Goal: Find specific page/section: Find specific page/section

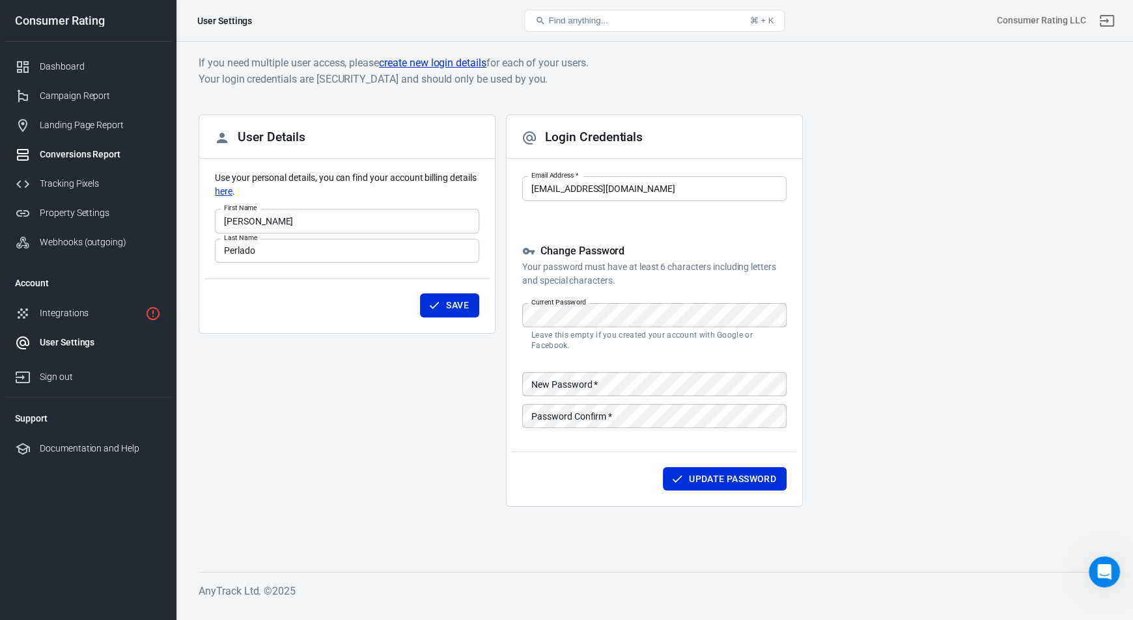
drag, startPoint x: 0, startPoint y: 0, endPoint x: 109, endPoint y: 156, distance: 190.3
click at [109, 156] on div "Conversions Report" at bounding box center [100, 155] width 121 height 14
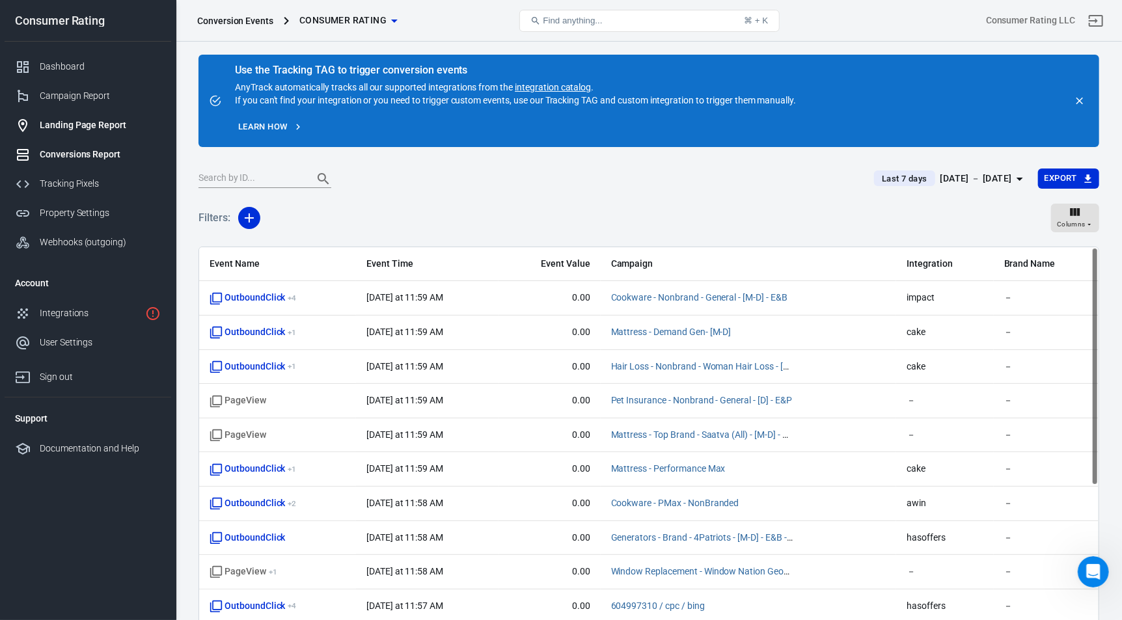
click at [107, 128] on div "Landing Page Report" at bounding box center [100, 125] width 121 height 14
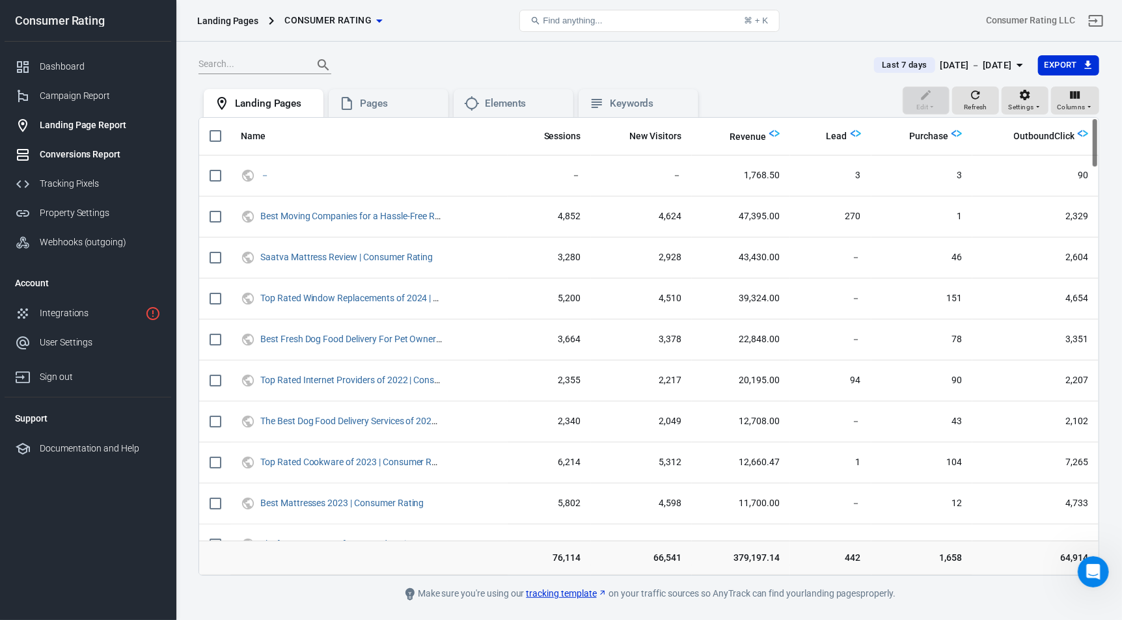
click at [98, 153] on div "Conversions Report" at bounding box center [100, 155] width 121 height 14
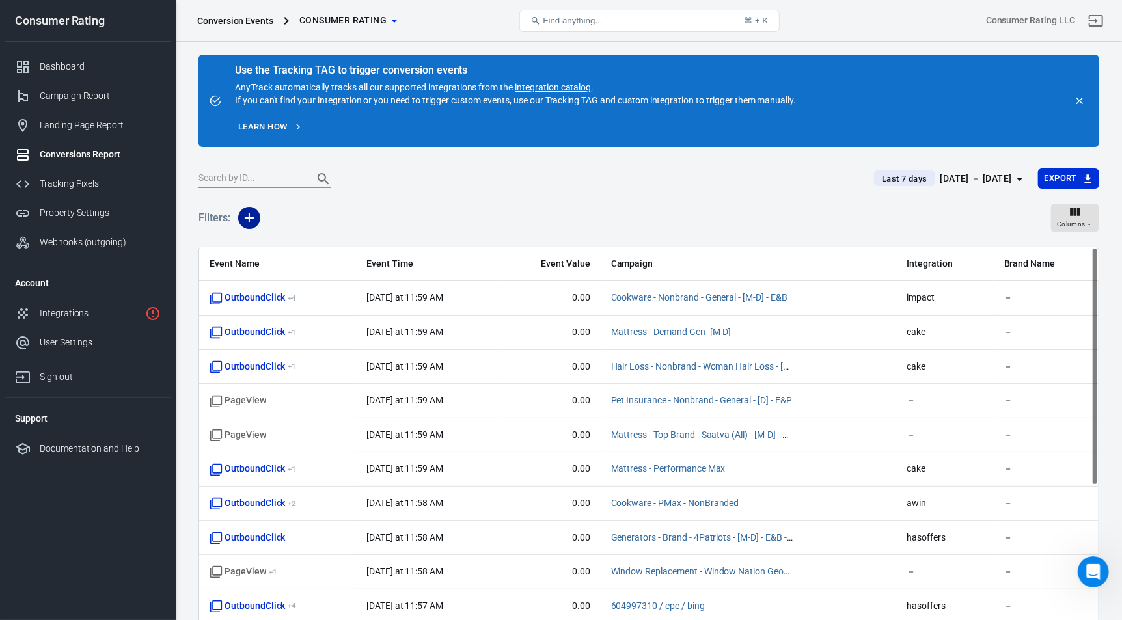
click at [255, 214] on icon "button" at bounding box center [250, 218] width 16 height 16
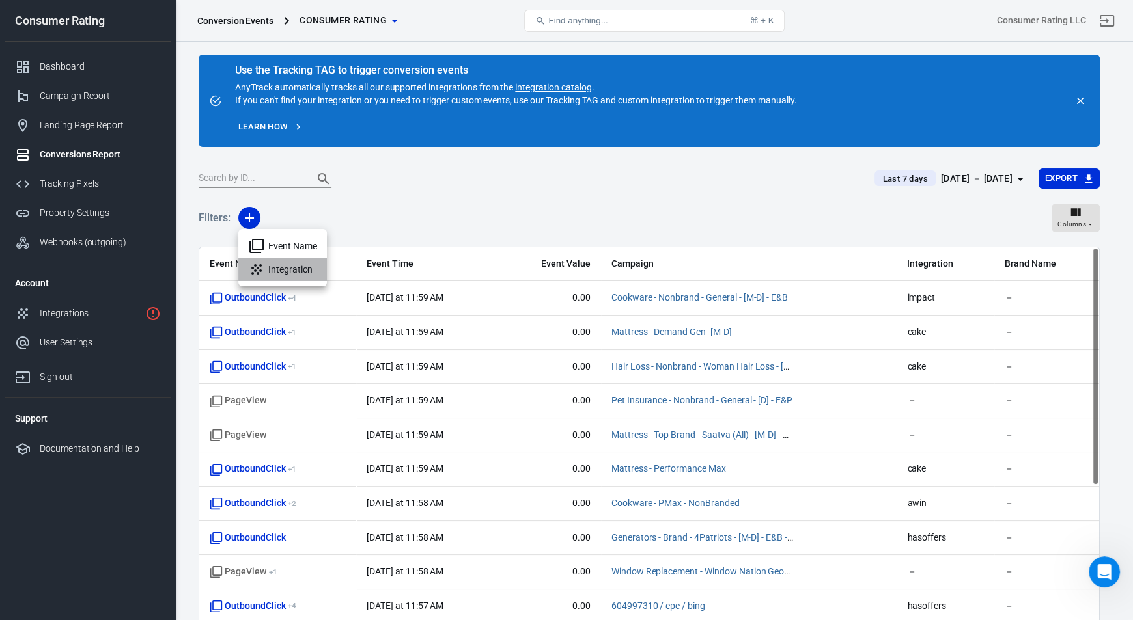
click at [298, 269] on li "Integration" at bounding box center [282, 269] width 89 height 23
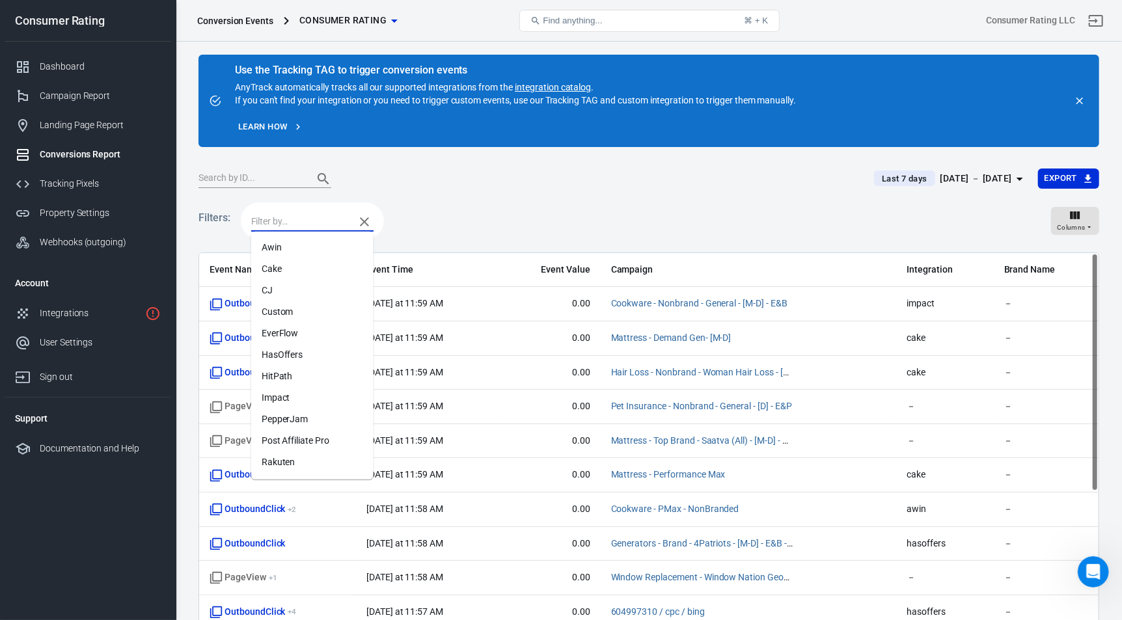
click at [316, 220] on input "text" at bounding box center [299, 222] width 97 height 16
click at [492, 204] on div "Filters: Columns" at bounding box center [649, 226] width 901 height 53
